Goal: Information Seeking & Learning: Learn about a topic

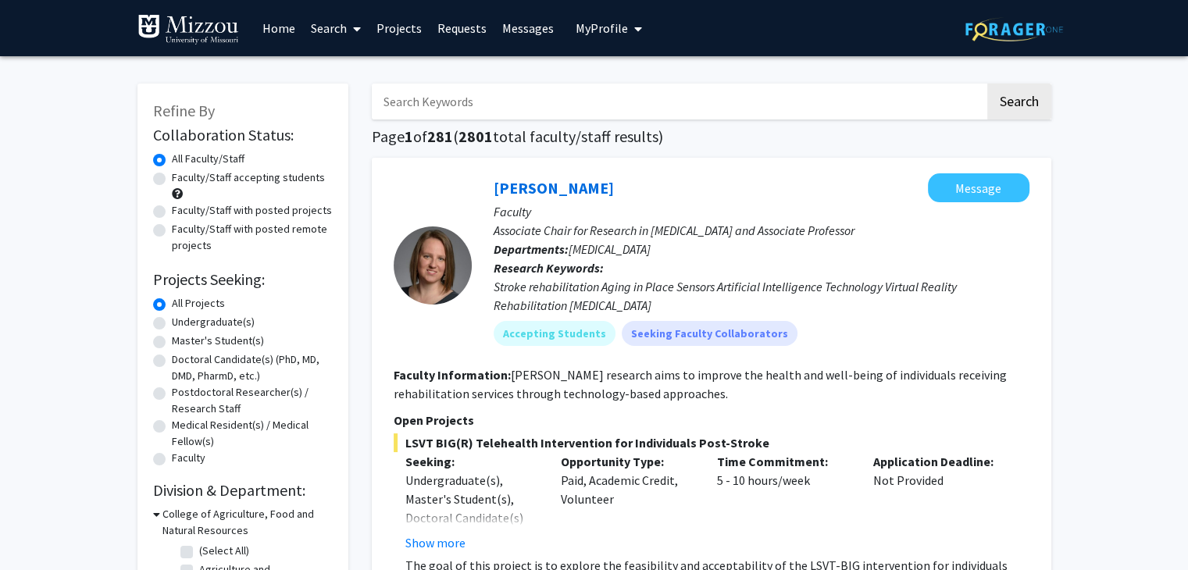
click at [172, 324] on label "Undergraduate(s)" at bounding box center [213, 322] width 83 height 16
click at [172, 324] on input "Undergraduate(s)" at bounding box center [177, 319] width 10 height 10
radio input "true"
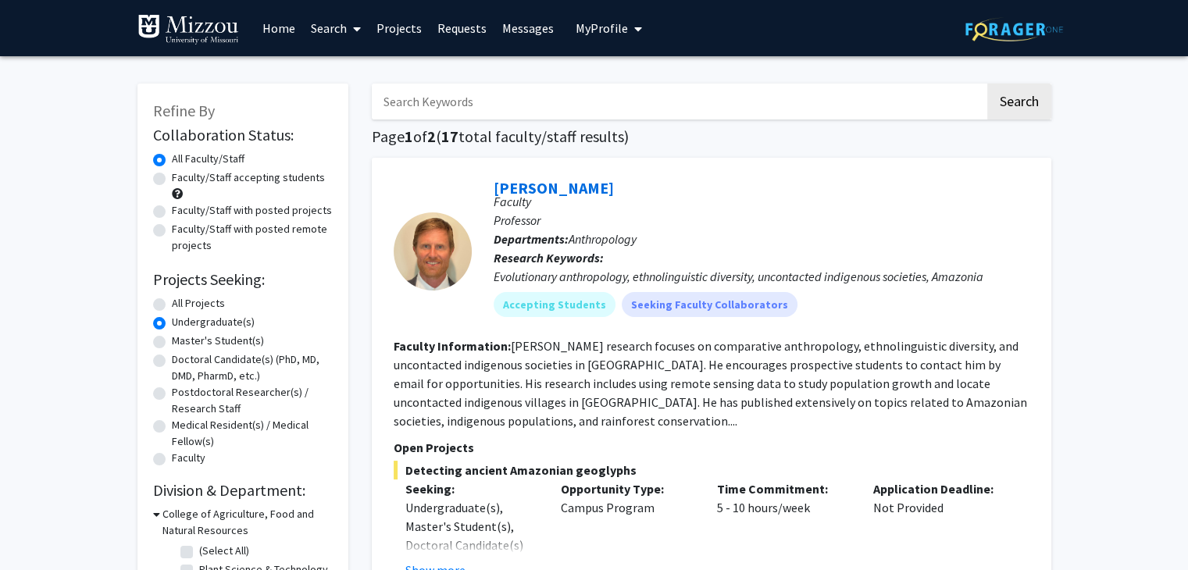
click at [459, 29] on link "Requests" at bounding box center [461, 28] width 65 height 55
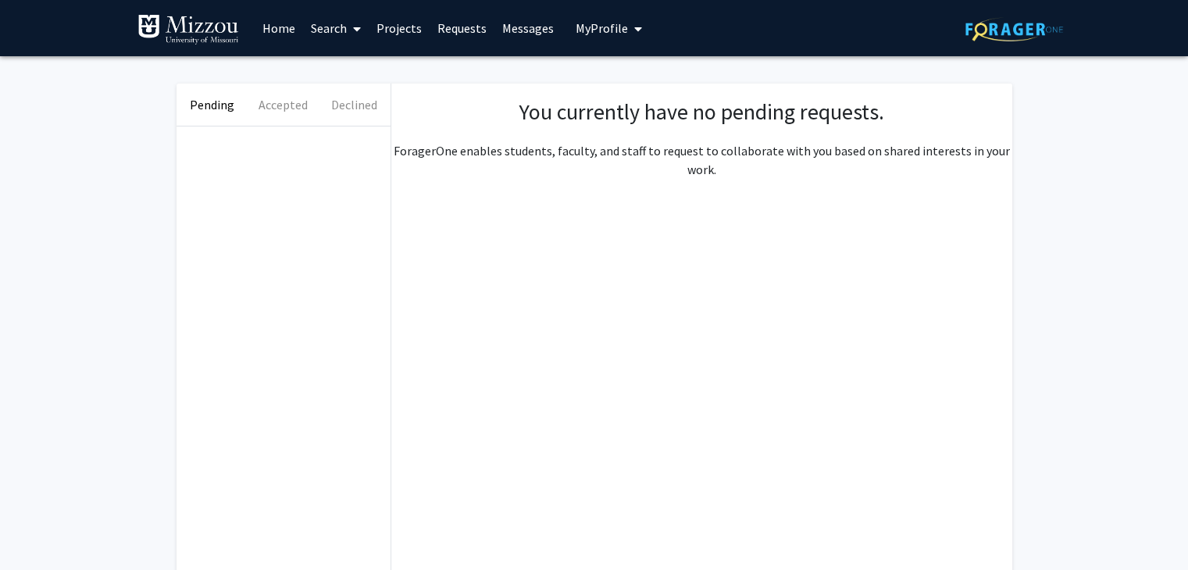
click at [523, 33] on link "Messages" at bounding box center [527, 28] width 67 height 55
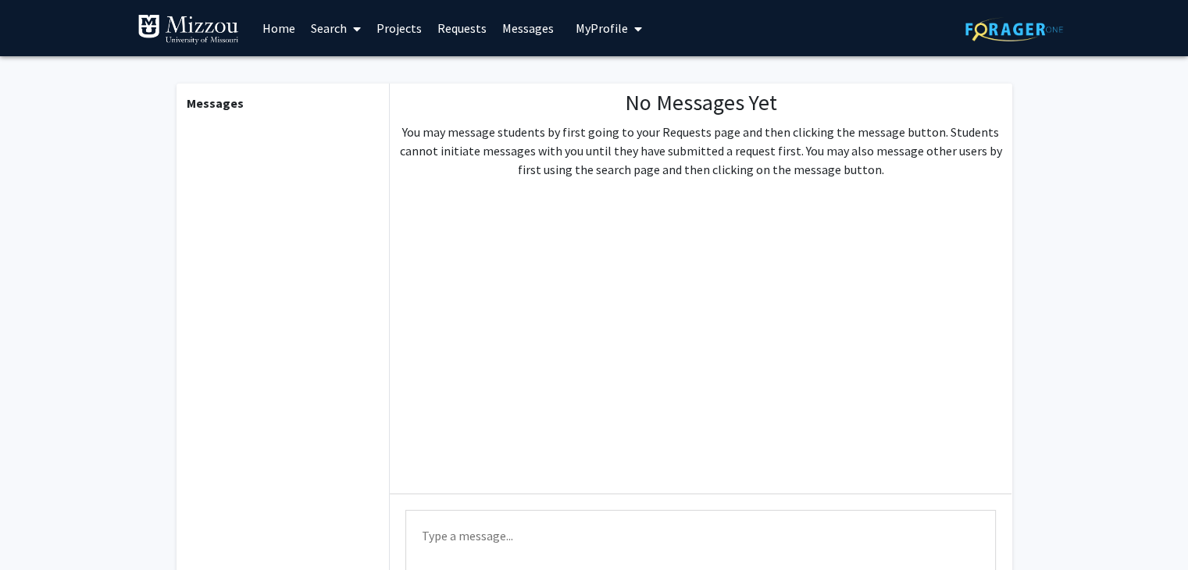
click at [355, 34] on icon at bounding box center [357, 29] width 8 height 12
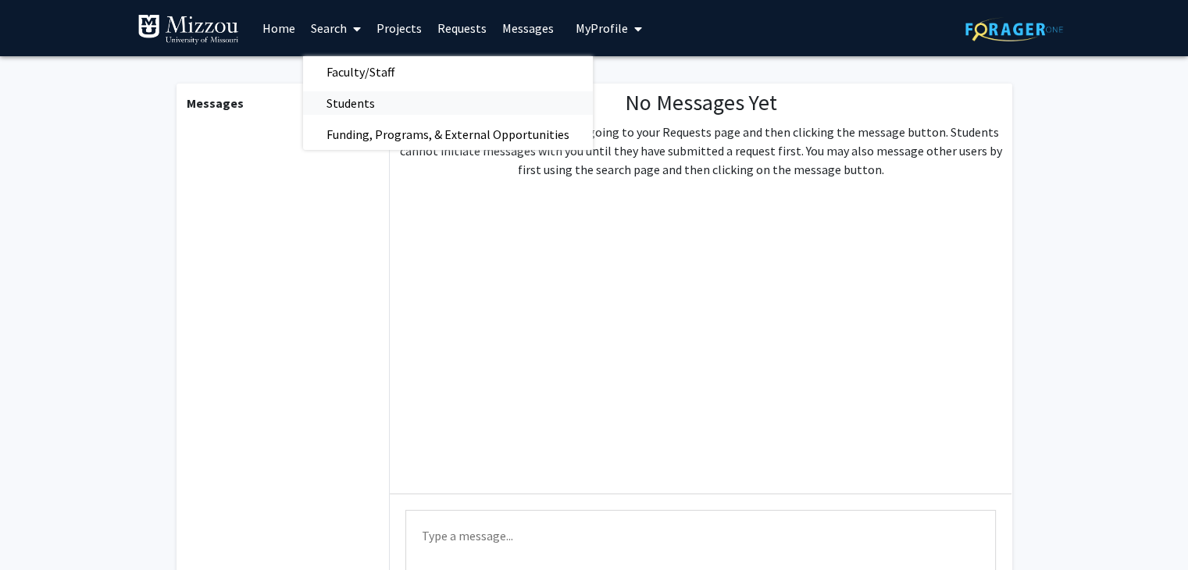
click at [339, 104] on span "Students" at bounding box center [350, 102] width 95 height 31
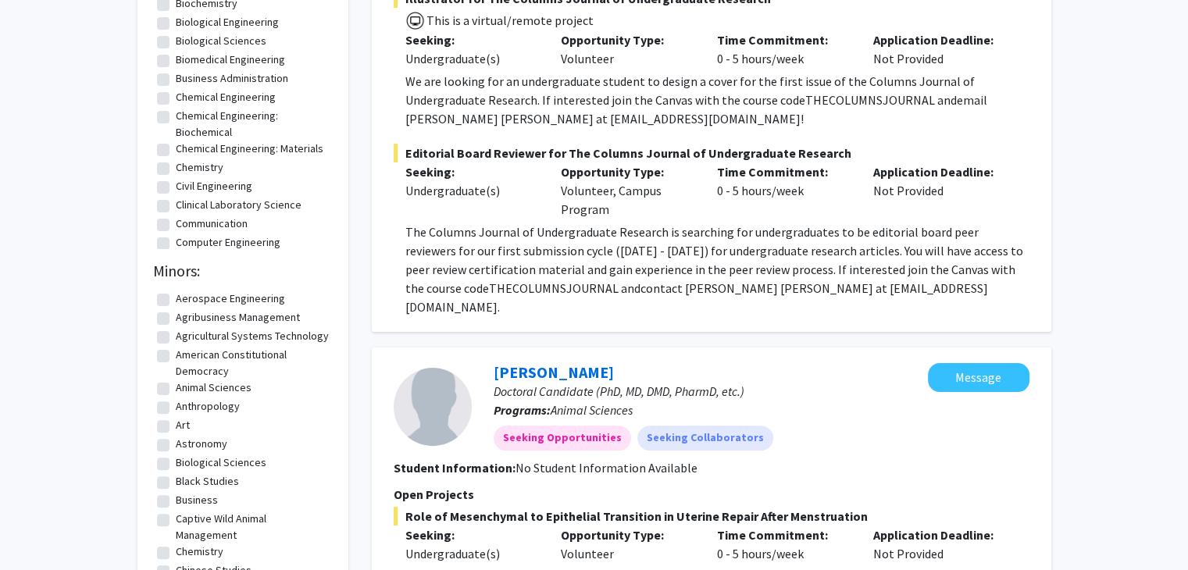
scroll to position [398, 0]
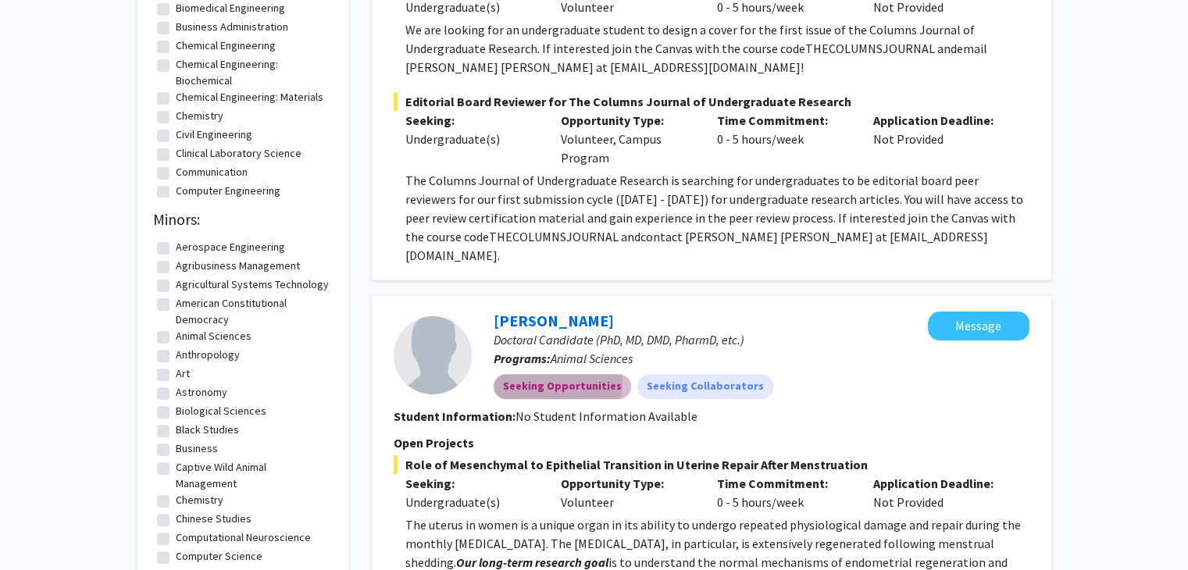
click at [553, 374] on mat-chip "Seeking Opportunities" at bounding box center [562, 386] width 137 height 25
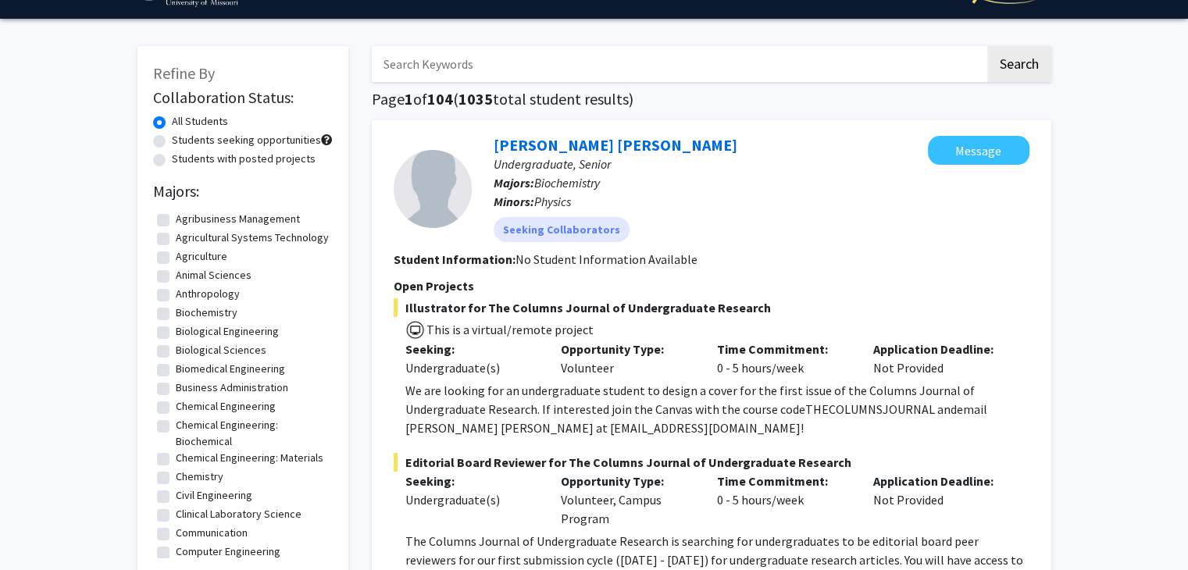
scroll to position [18, 0]
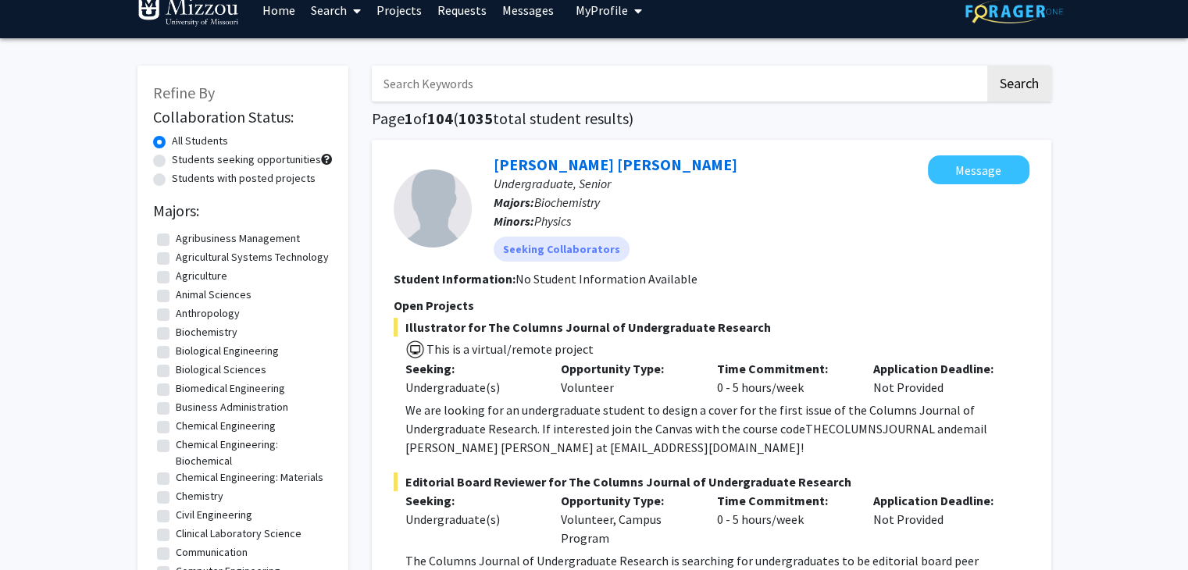
click at [172, 163] on label "Students seeking opportunities" at bounding box center [246, 159] width 149 height 16
click at [172, 162] on input "Students seeking opportunities" at bounding box center [177, 156] width 10 height 10
radio input "true"
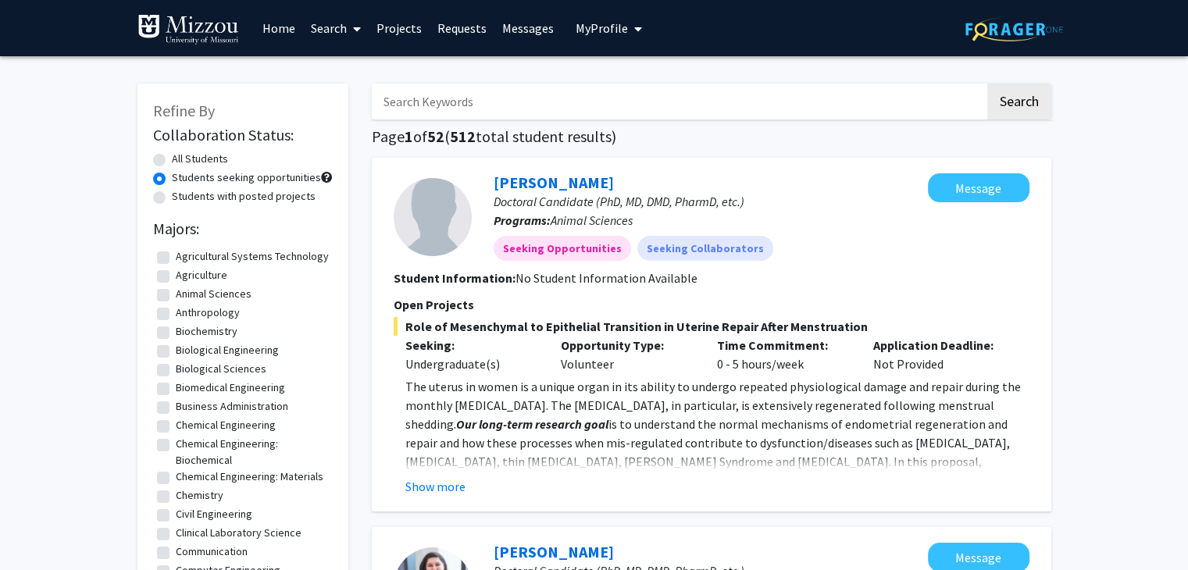
click at [172, 197] on label "Students with posted projects" at bounding box center [244, 196] width 144 height 16
click at [172, 197] on input "Students with posted projects" at bounding box center [177, 193] width 10 height 10
radio input "true"
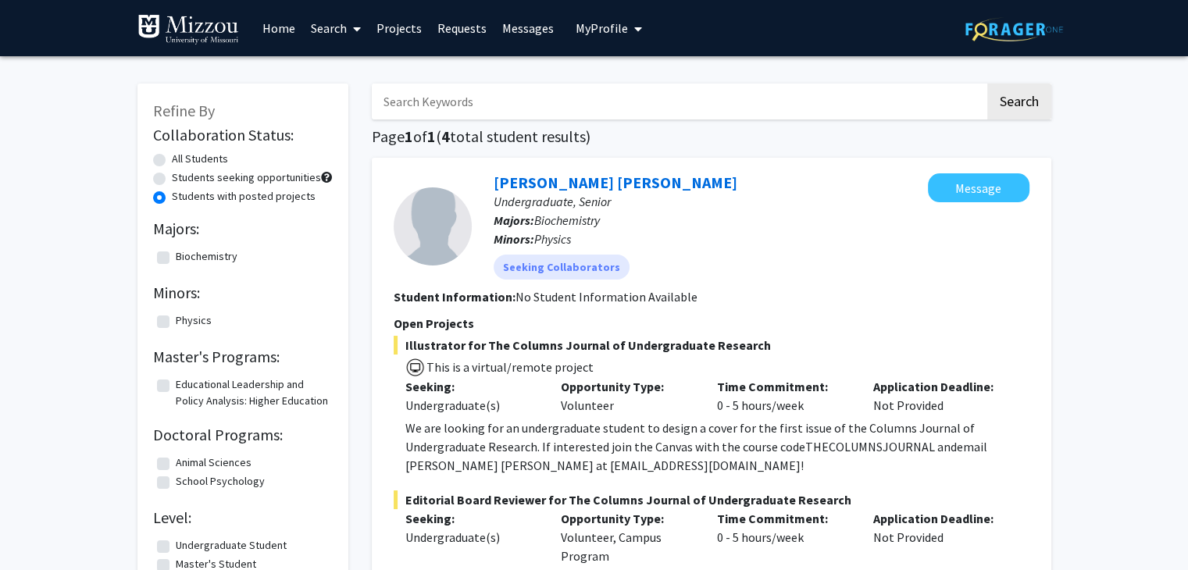
click at [172, 180] on label "Students seeking opportunities" at bounding box center [246, 177] width 149 height 16
click at [172, 180] on input "Students seeking opportunities" at bounding box center [177, 174] width 10 height 10
radio input "true"
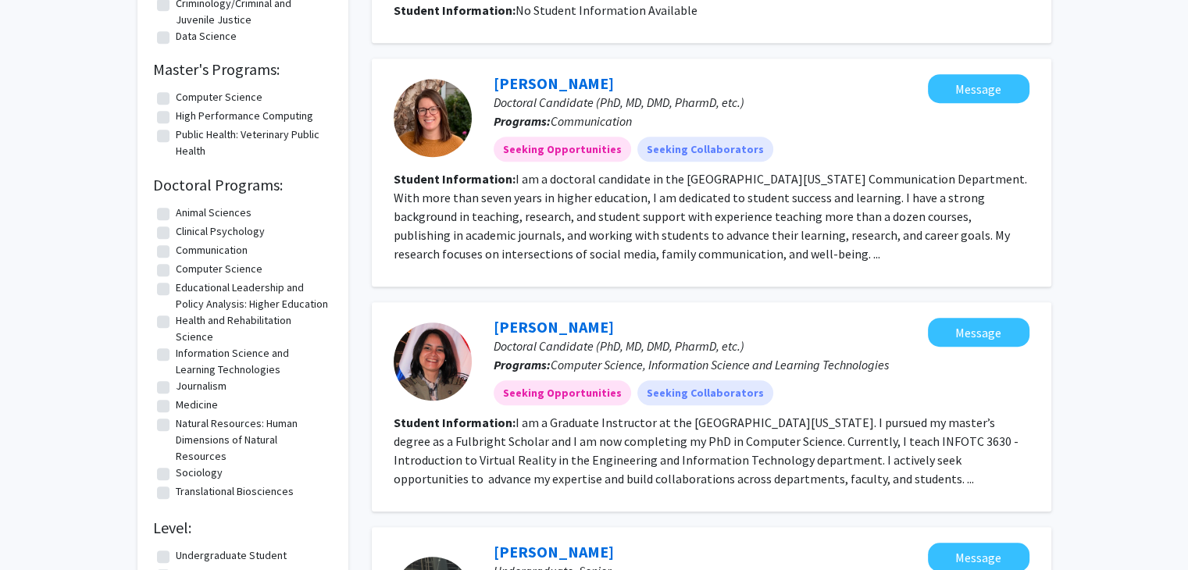
scroll to position [593, 0]
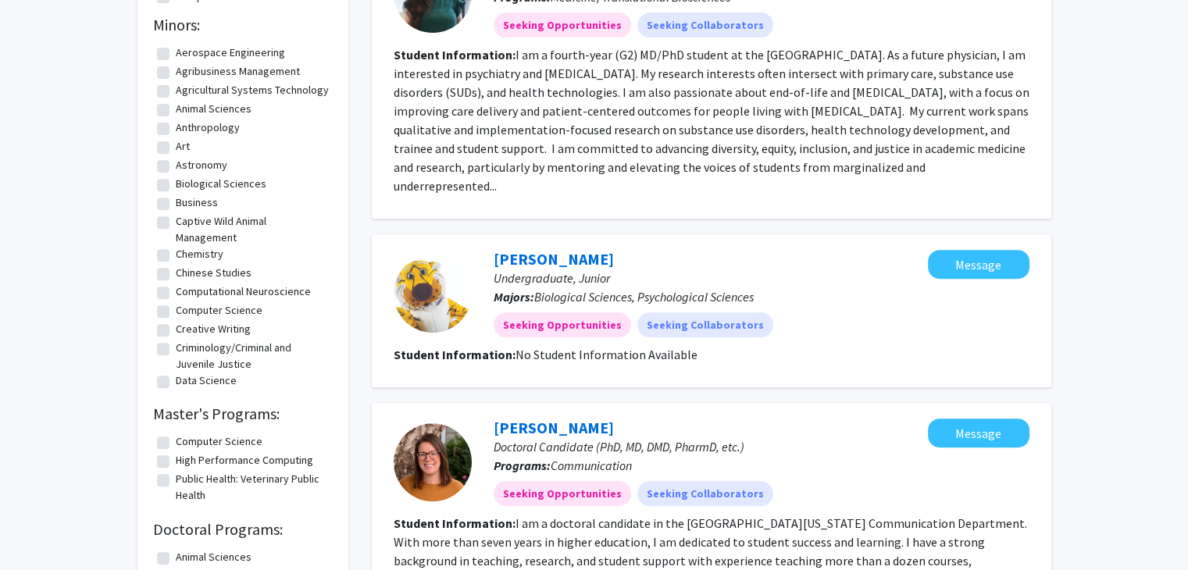
click at [176, 447] on label "Computer Science" at bounding box center [219, 441] width 87 height 16
click at [176, 444] on input "Computer Science" at bounding box center [181, 438] width 10 height 10
checkbox input "true"
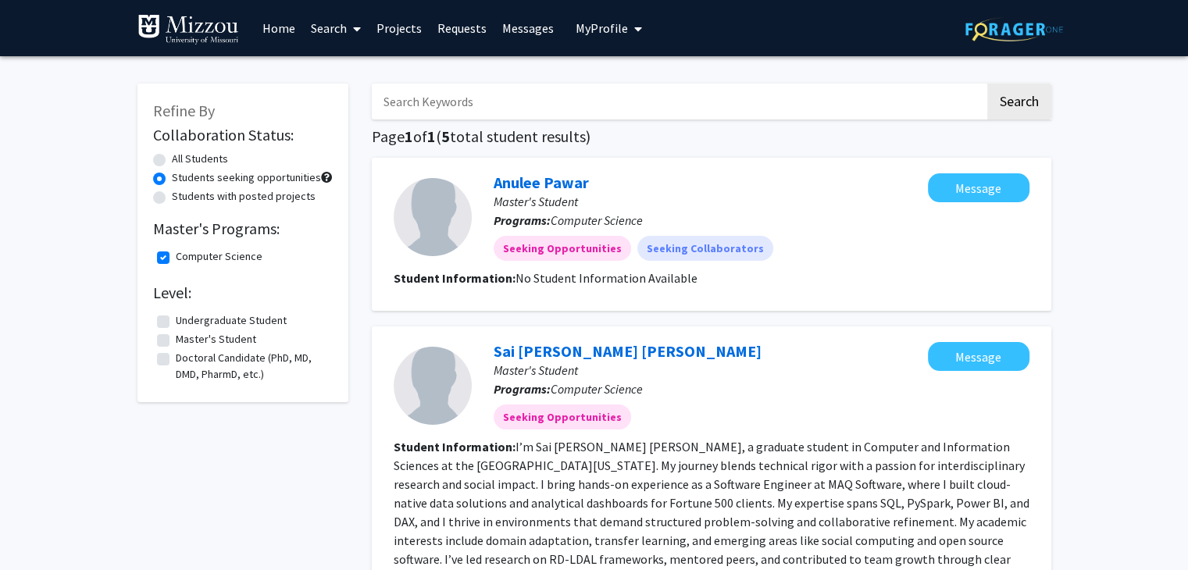
click at [176, 262] on label "Computer Science" at bounding box center [219, 256] width 87 height 16
click at [176, 258] on input "Computer Science" at bounding box center [181, 253] width 10 height 10
checkbox input "false"
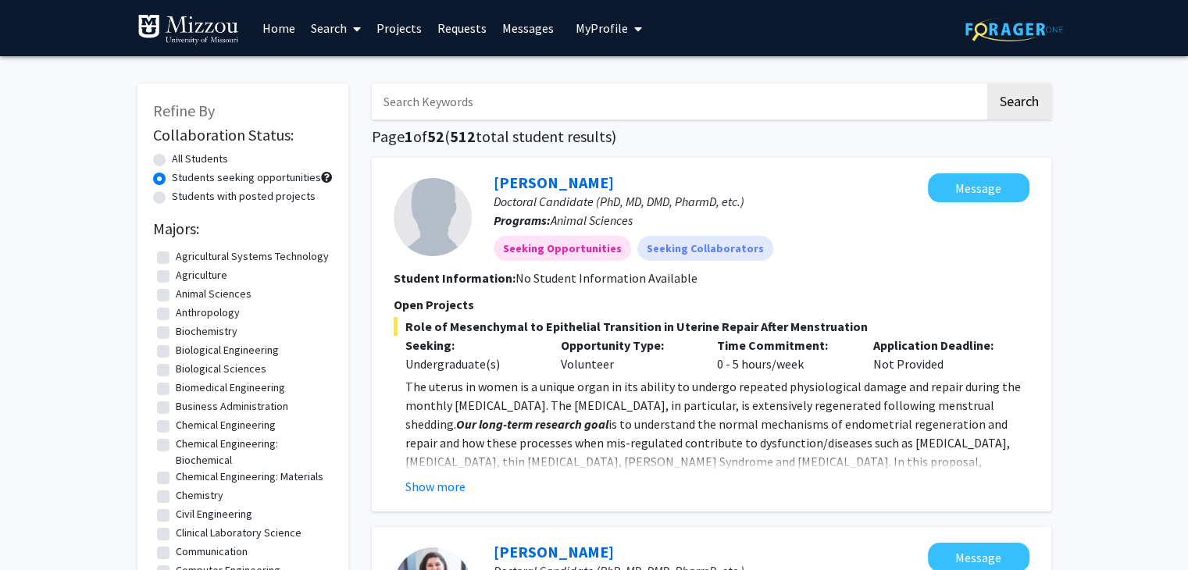
click at [176, 321] on label "Anthropology" at bounding box center [208, 313] width 64 height 16
click at [176, 315] on input "Anthropology" at bounding box center [181, 310] width 10 height 10
checkbox input "true"
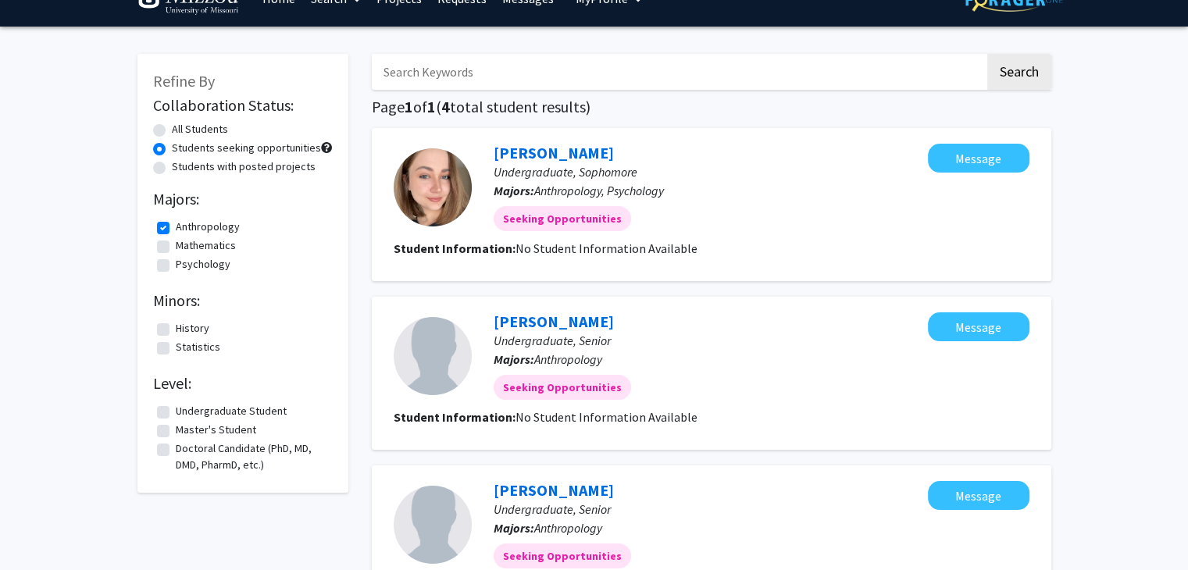
scroll to position [28, 0]
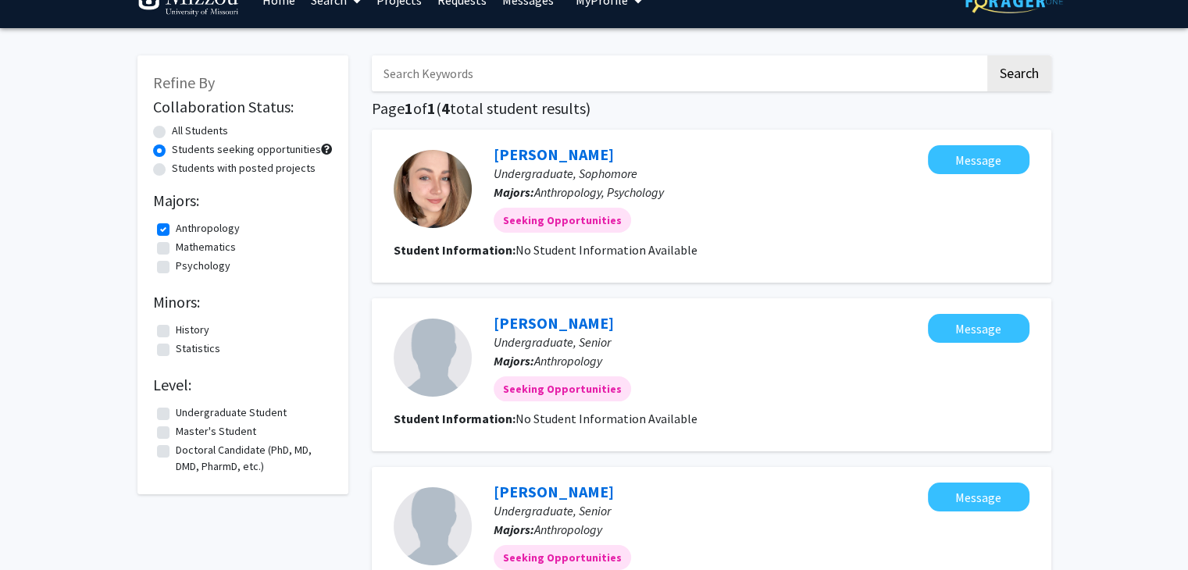
click at [176, 231] on label "Anthropology" at bounding box center [208, 228] width 64 height 16
click at [176, 230] on input "Anthropology" at bounding box center [181, 225] width 10 height 10
checkbox input "false"
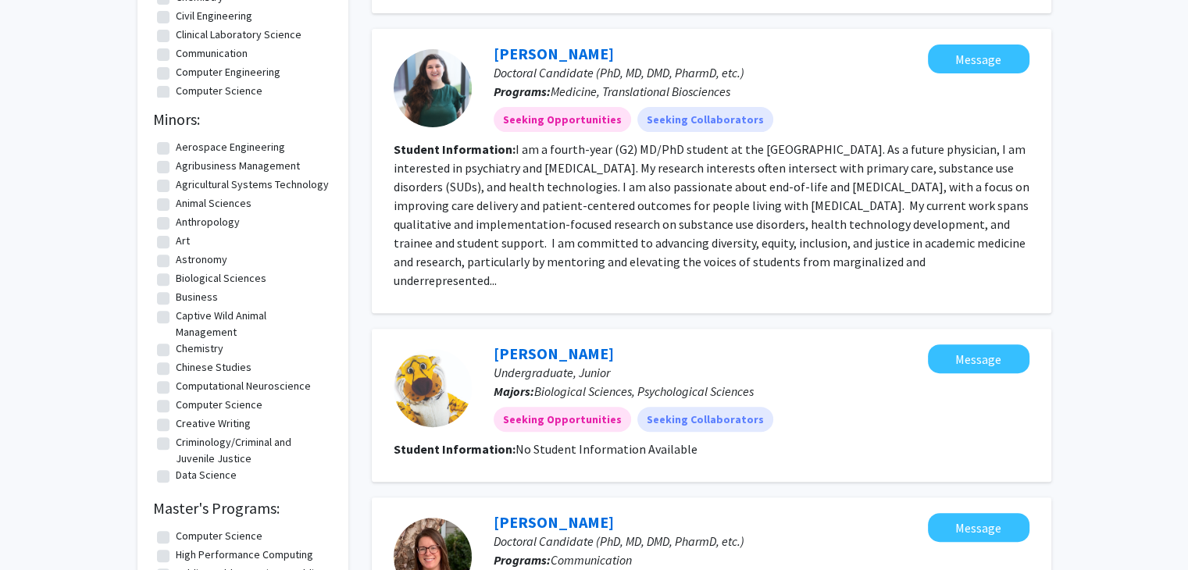
scroll to position [996, 0]
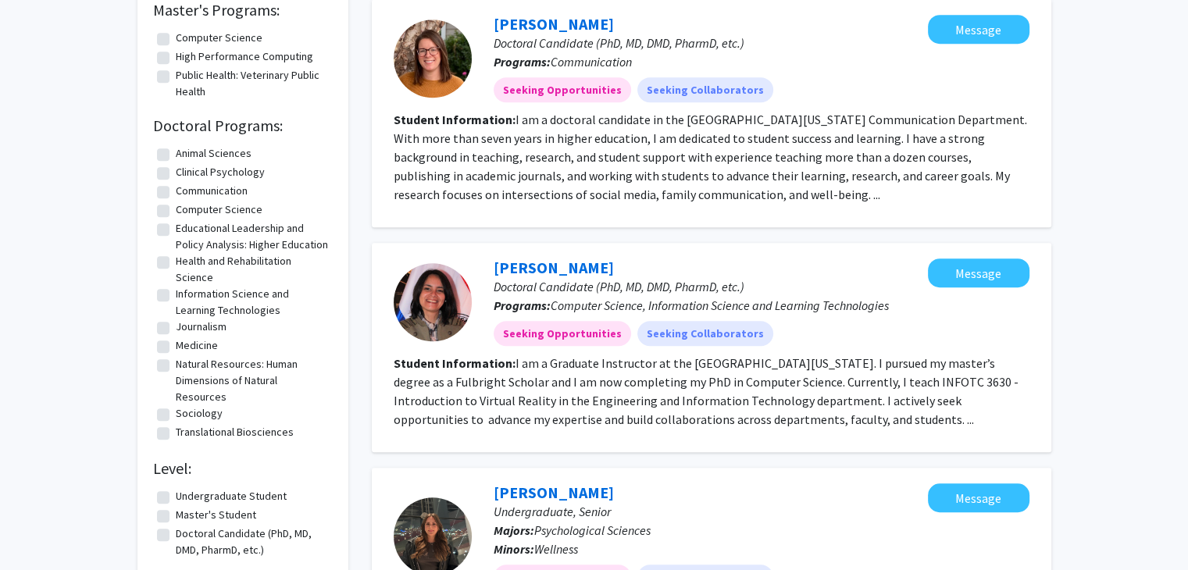
click at [176, 504] on label "Undergraduate Student" at bounding box center [231, 496] width 111 height 16
click at [176, 498] on input "Undergraduate Student" at bounding box center [181, 493] width 10 height 10
checkbox input "true"
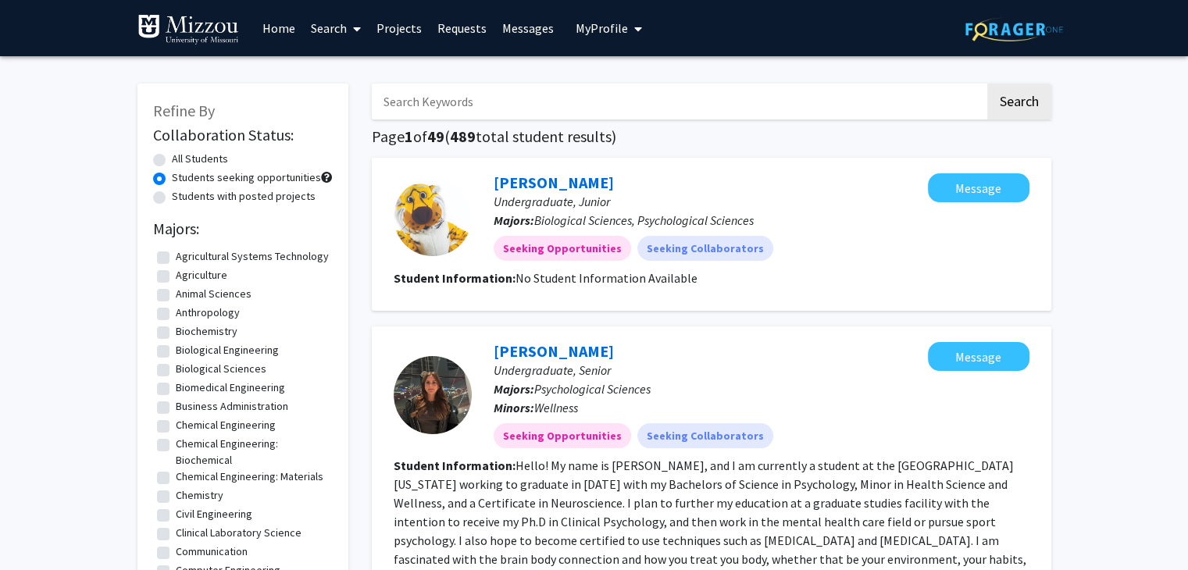
click at [552, 98] on input "Search Keywords" at bounding box center [678, 102] width 613 height 36
type input "computer vision"
click at [987, 84] on button "Search" at bounding box center [1019, 102] width 64 height 36
radio input "true"
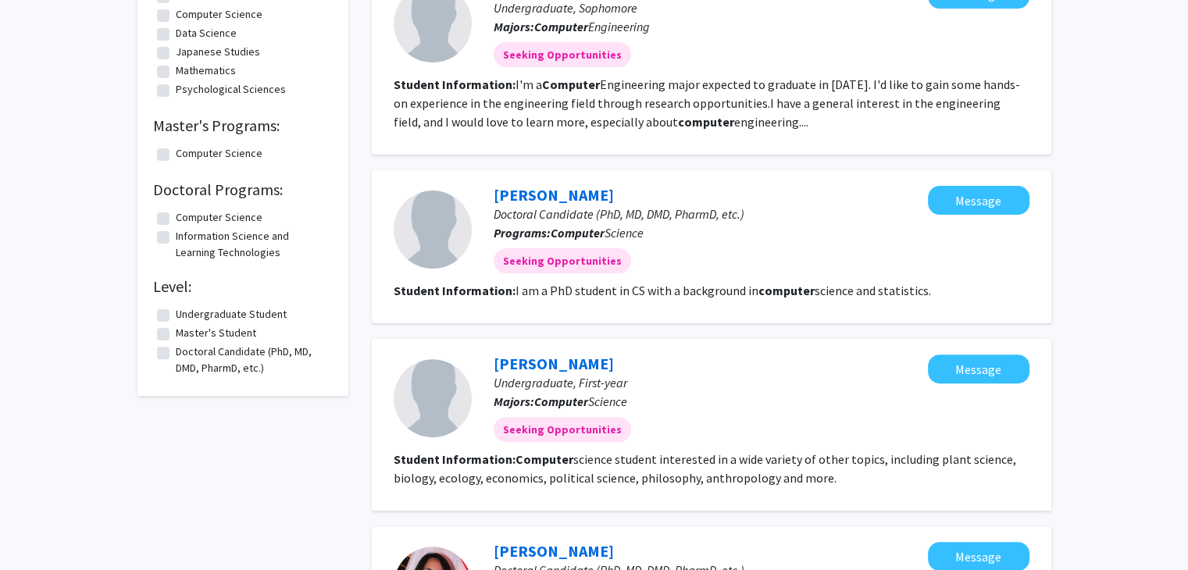
scroll to position [405, 0]
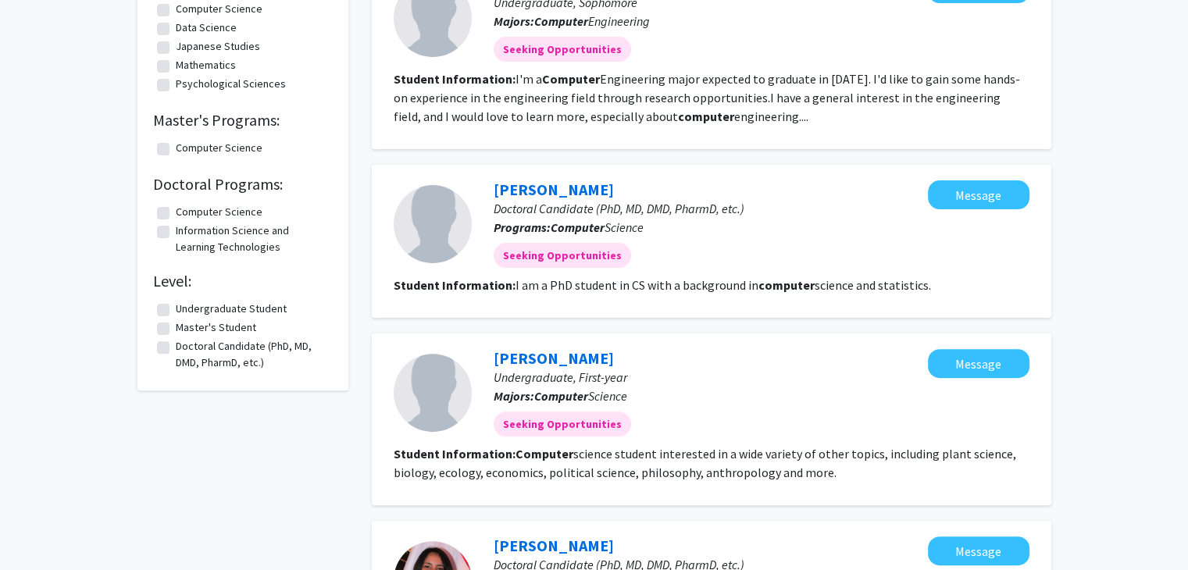
click at [176, 307] on label "Undergraduate Student" at bounding box center [231, 309] width 111 height 16
click at [176, 307] on input "Undergraduate Student" at bounding box center [181, 306] width 10 height 10
checkbox input "true"
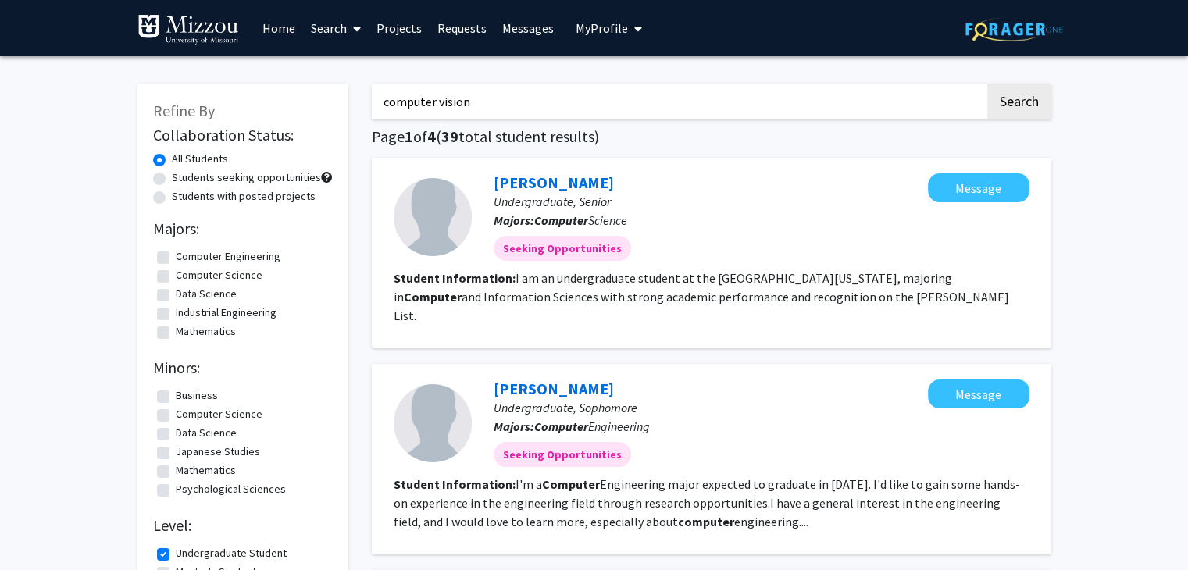
click at [509, 102] on input "computer vision" at bounding box center [678, 102] width 613 height 36
type input "computer"
click at [987, 84] on button "Search" at bounding box center [1019, 102] width 64 height 36
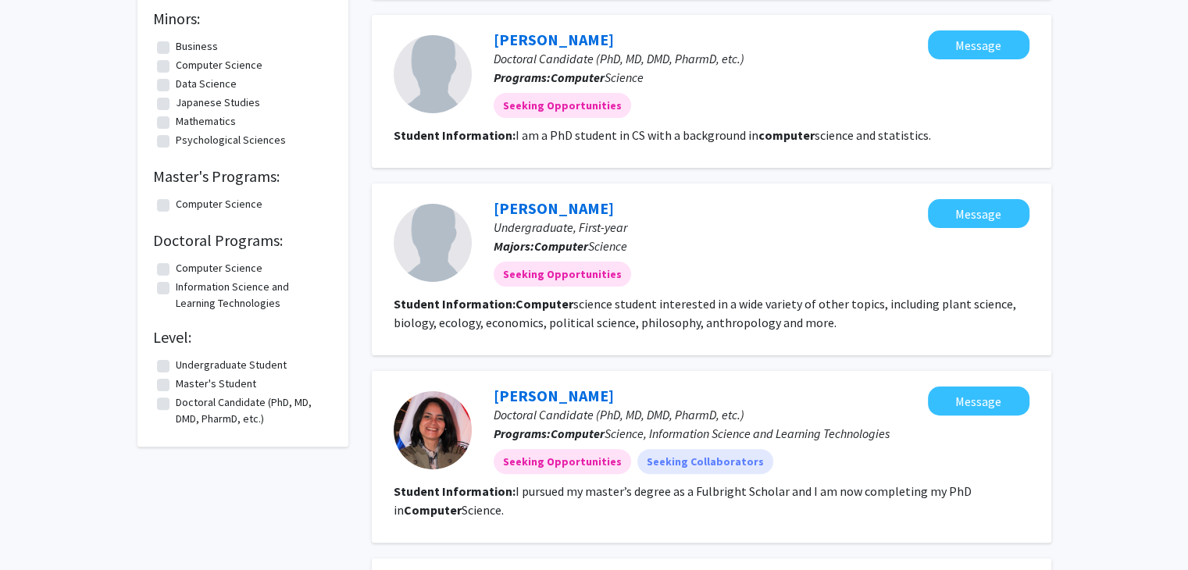
scroll to position [354, 0]
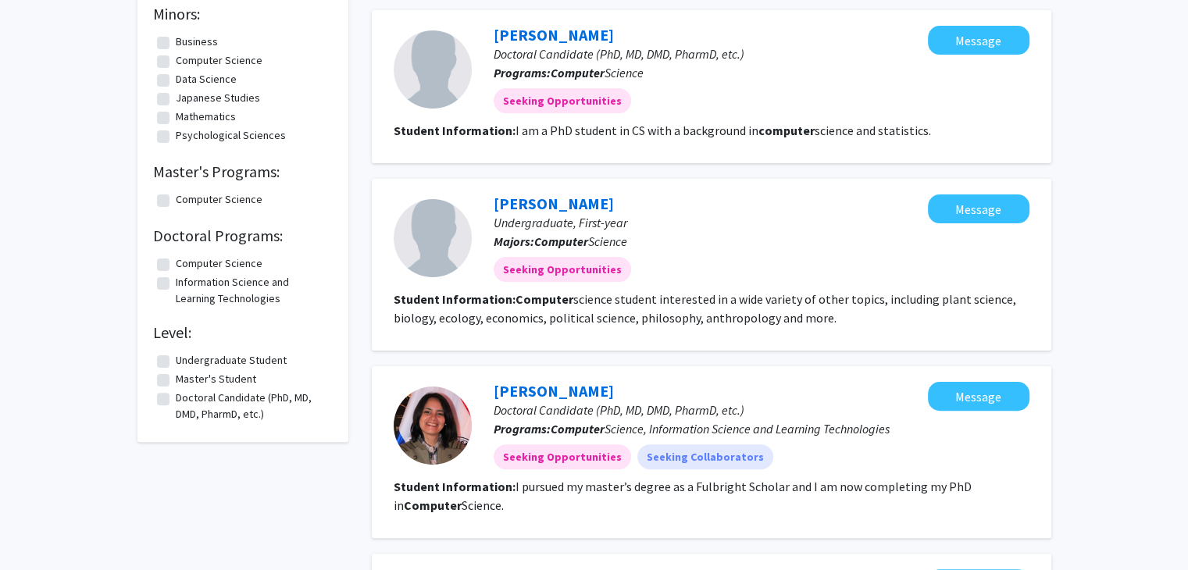
click at [176, 366] on label "Undergraduate Student" at bounding box center [231, 360] width 111 height 16
click at [176, 362] on input "Undergraduate Student" at bounding box center [181, 357] width 10 height 10
checkbox input "true"
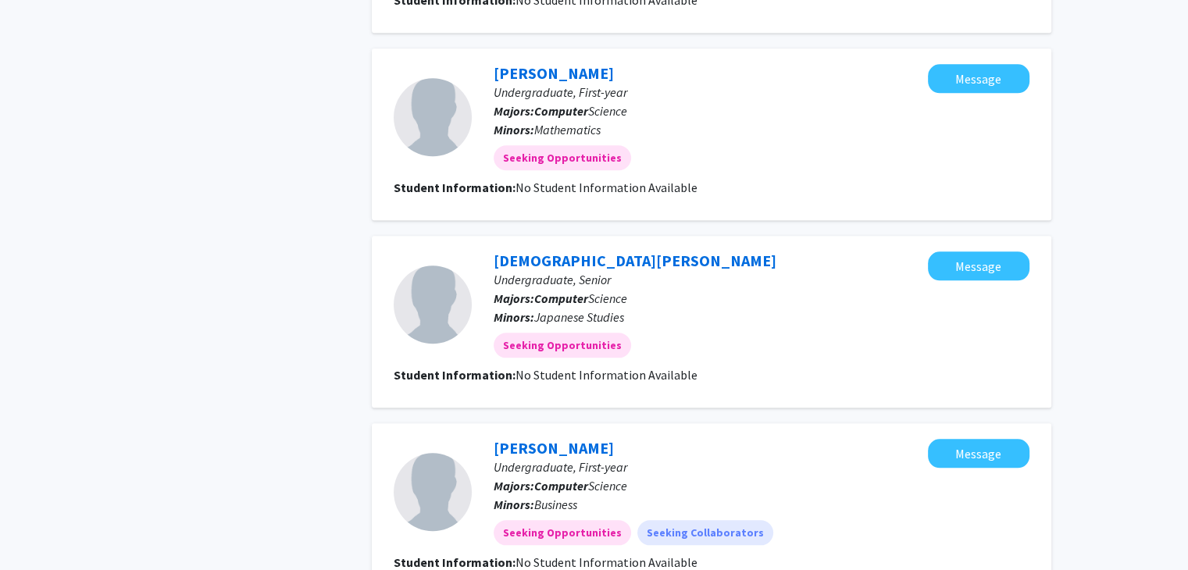
scroll to position [1769, 0]
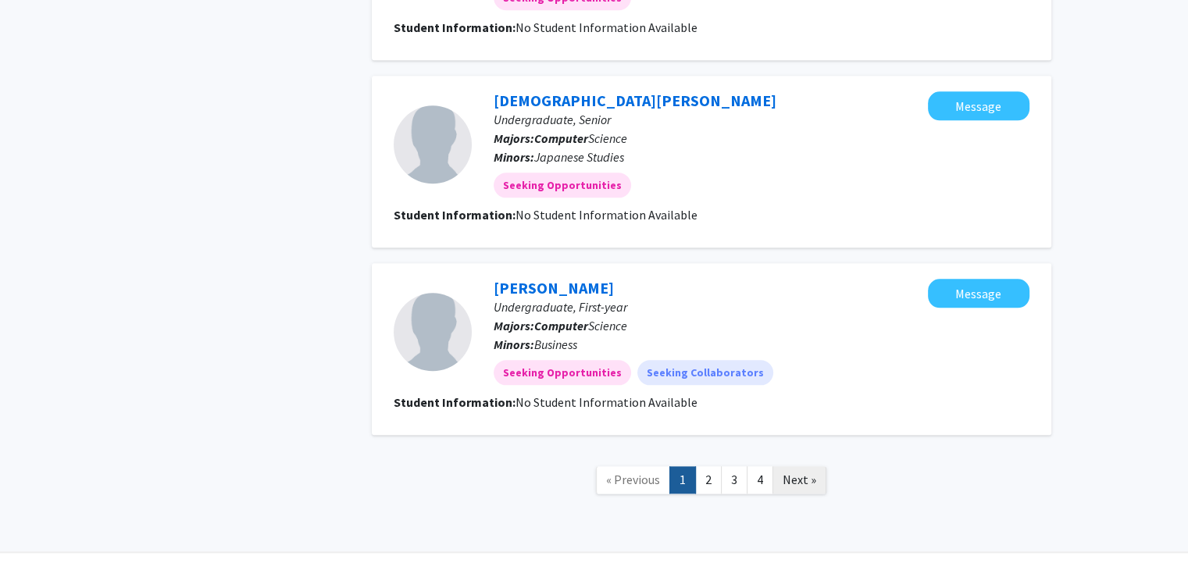
click at [803, 472] on span "Next »" at bounding box center [799, 480] width 34 height 16
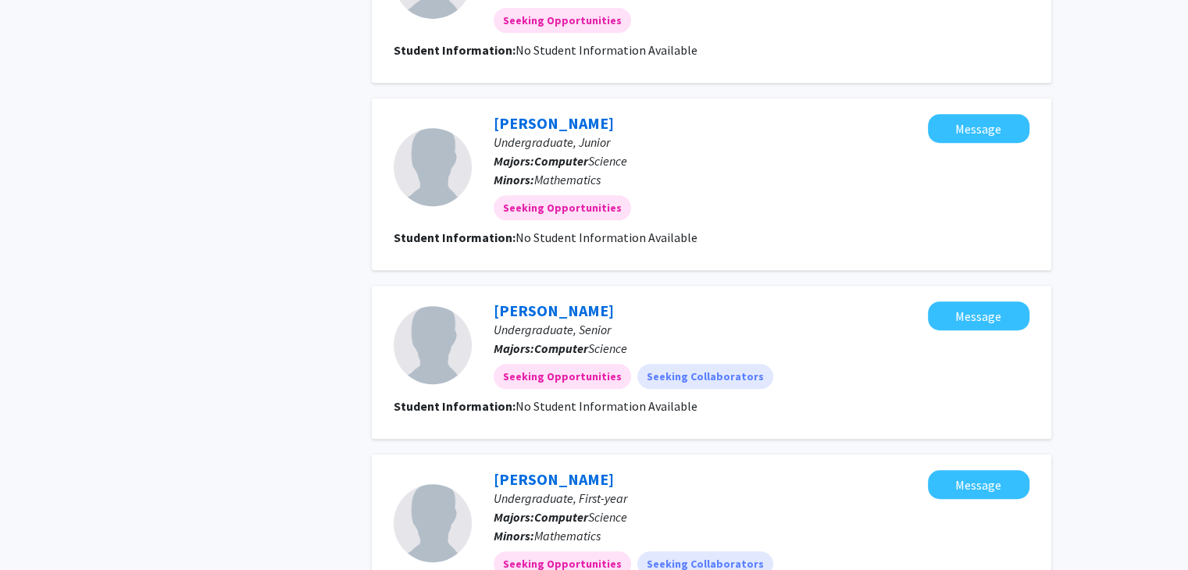
scroll to position [1495, 0]
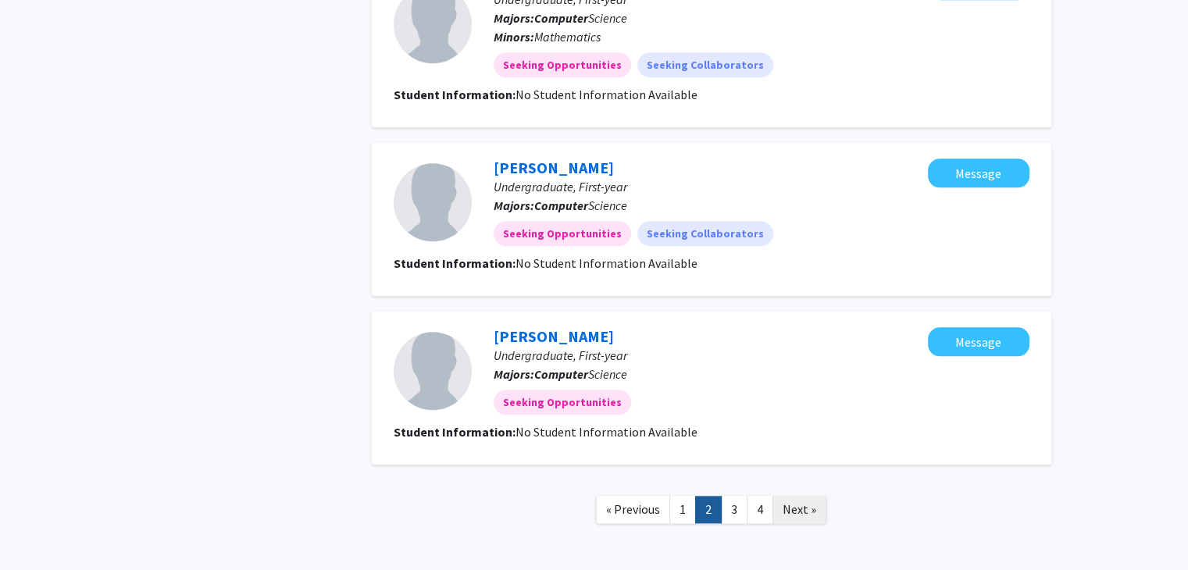
click at [800, 505] on span "Next »" at bounding box center [799, 509] width 34 height 16
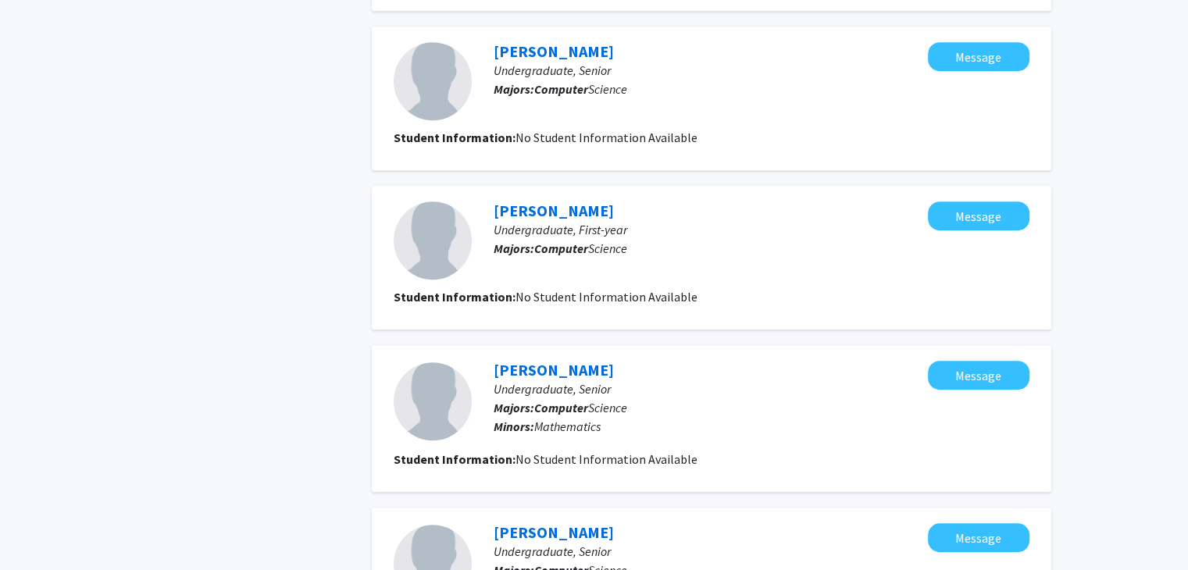
scroll to position [1416, 0]
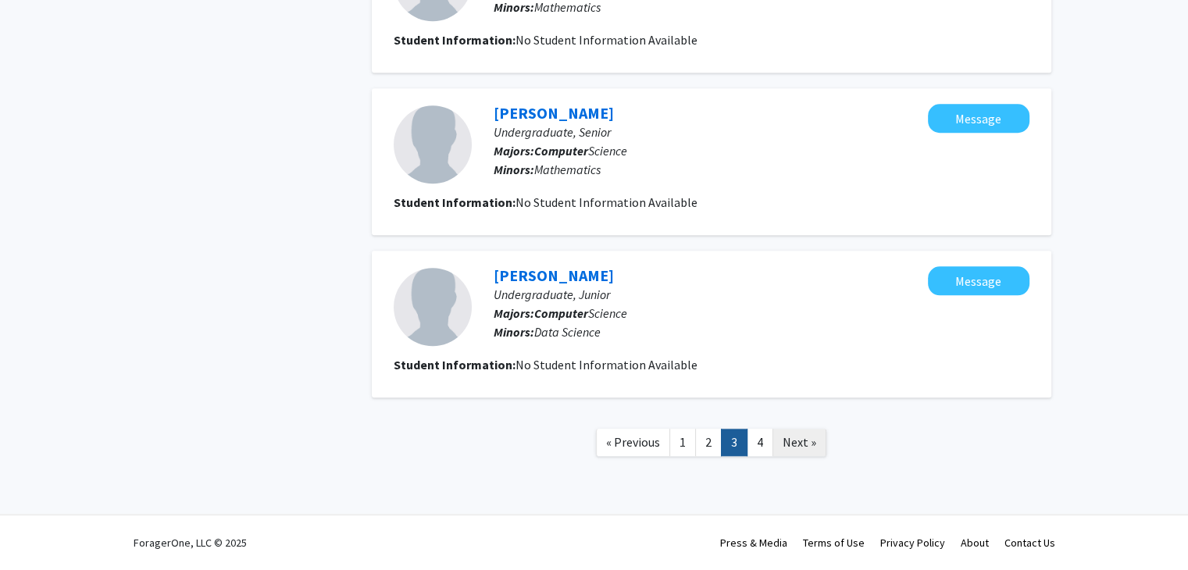
click at [803, 444] on span "Next »" at bounding box center [799, 442] width 34 height 16
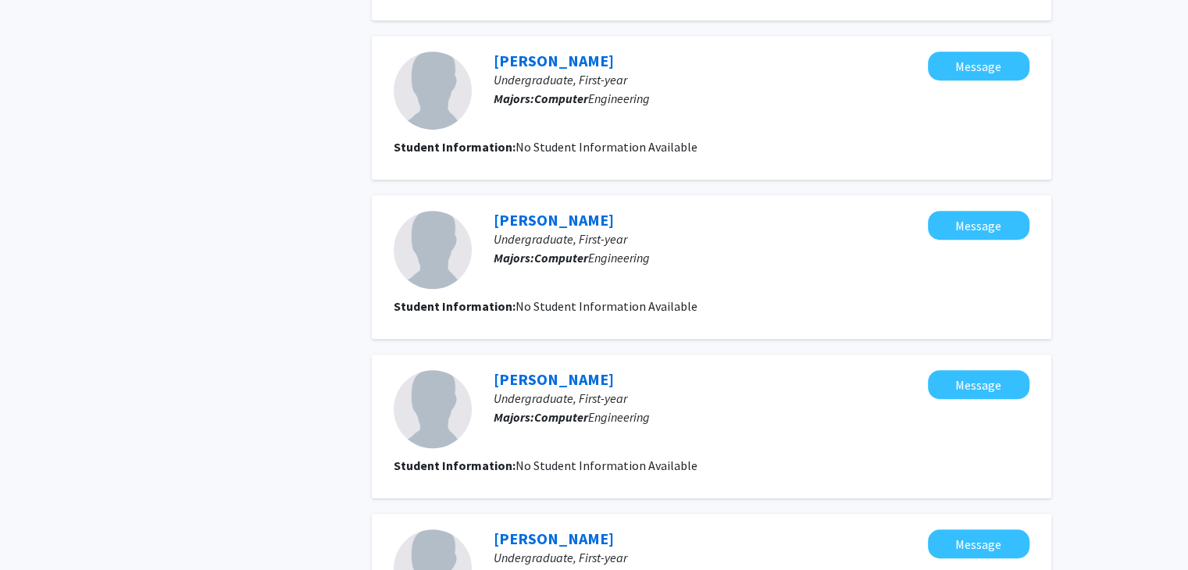
scroll to position [1185, 0]
